Goal: Task Accomplishment & Management: Manage account settings

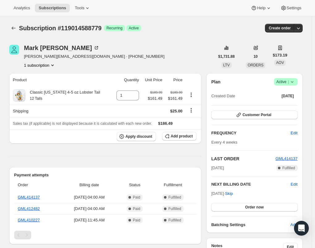
click at [295, 82] on icon at bounding box center [292, 82] width 6 height 6
click at [283, 104] on span "Cancel subscription" at bounding box center [287, 104] width 35 height 5
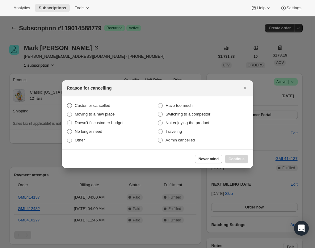
click at [100, 106] on span "Customer cancelled" at bounding box center [92, 105] width 35 height 5
click at [67, 103] on input "Customer cancelled" at bounding box center [67, 103] width 0 height 0
radio input "true"
click at [237, 159] on span "Continue" at bounding box center [236, 158] width 16 height 5
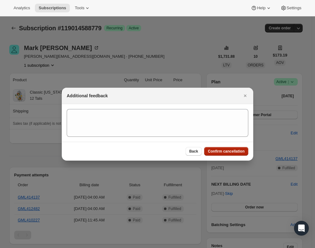
click at [226, 148] on button "Confirm cancellation" at bounding box center [226, 151] width 44 height 9
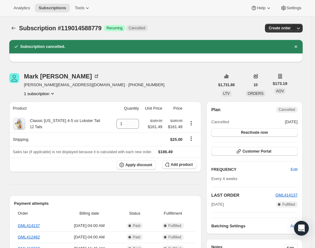
scroll to position [31, 0]
